Goal: Information Seeking & Learning: Learn about a topic

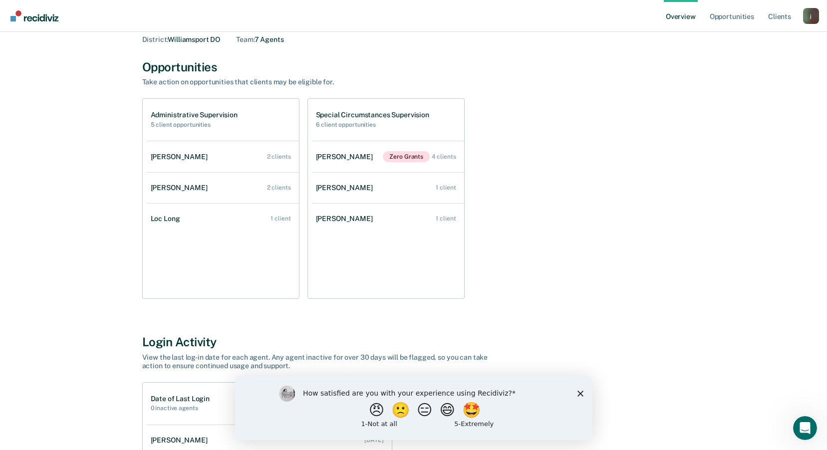
scroll to position [50, 0]
click at [442, 156] on div "4 clients" at bounding box center [444, 155] width 24 height 7
